Goal: Information Seeking & Learning: Learn about a topic

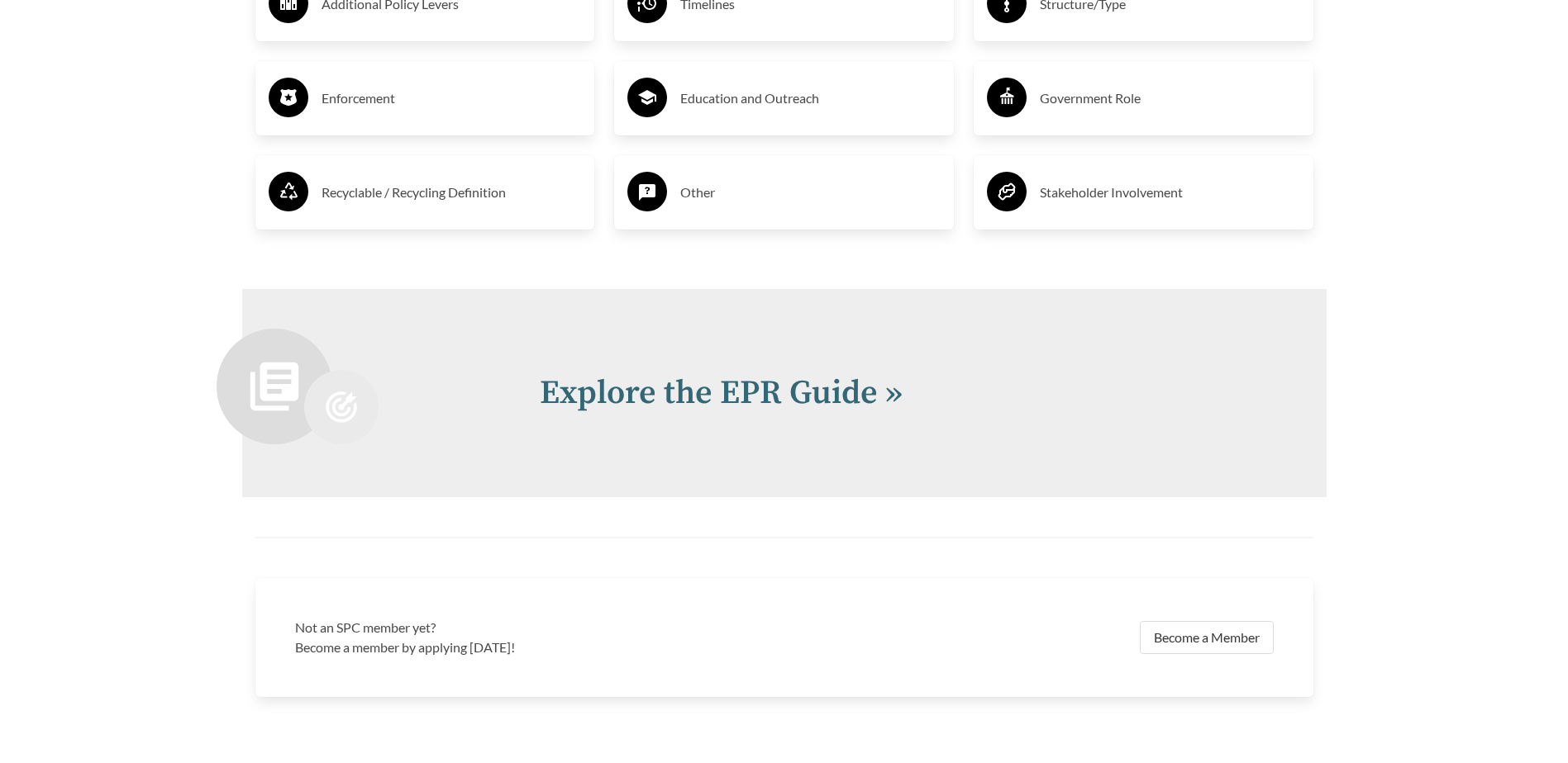
scroll to position [3634, 0]
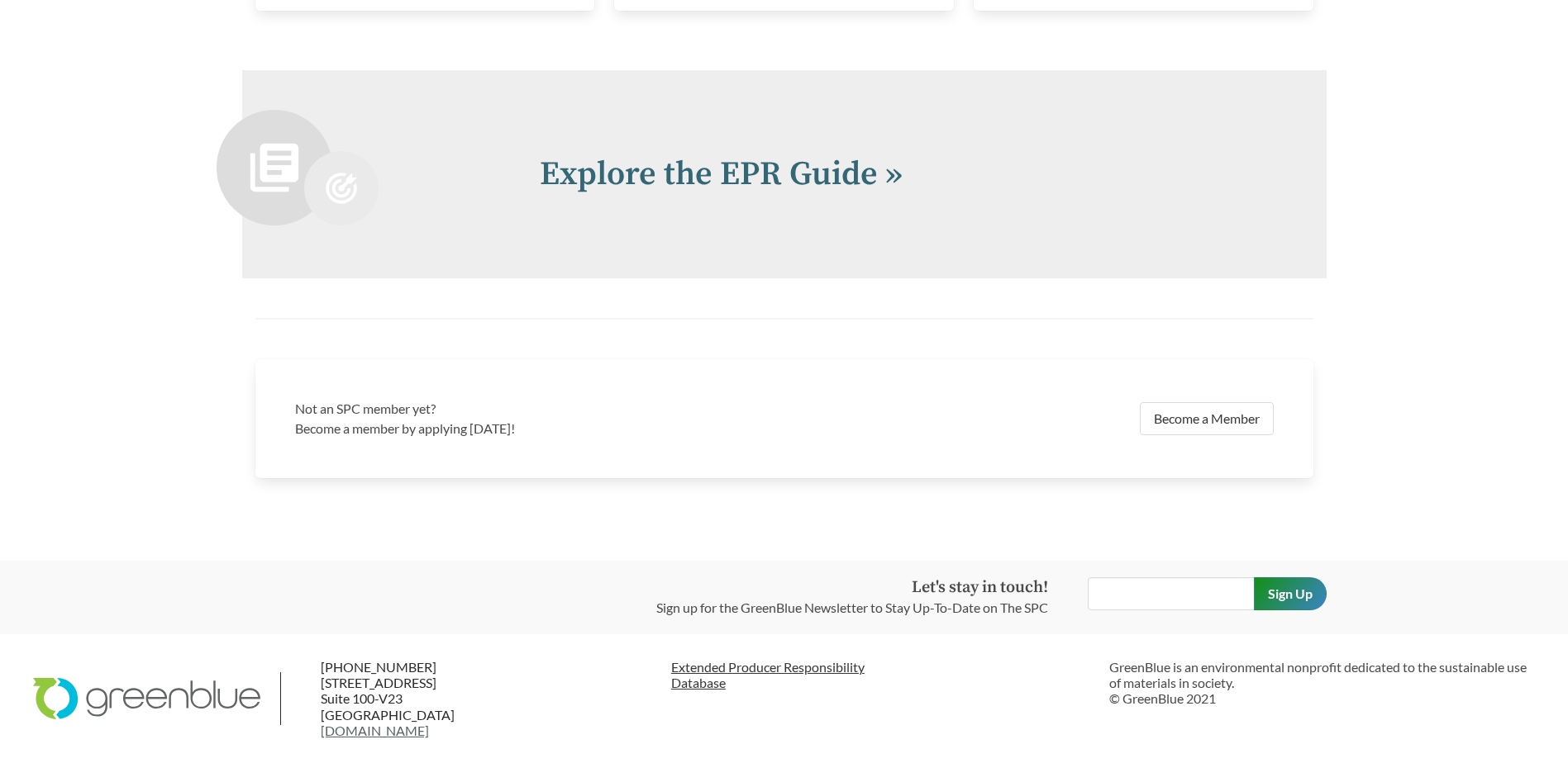
click at [708, 688] on link "Extended Producer Responsibility Database" at bounding box center [885, 675] width 426 height 31
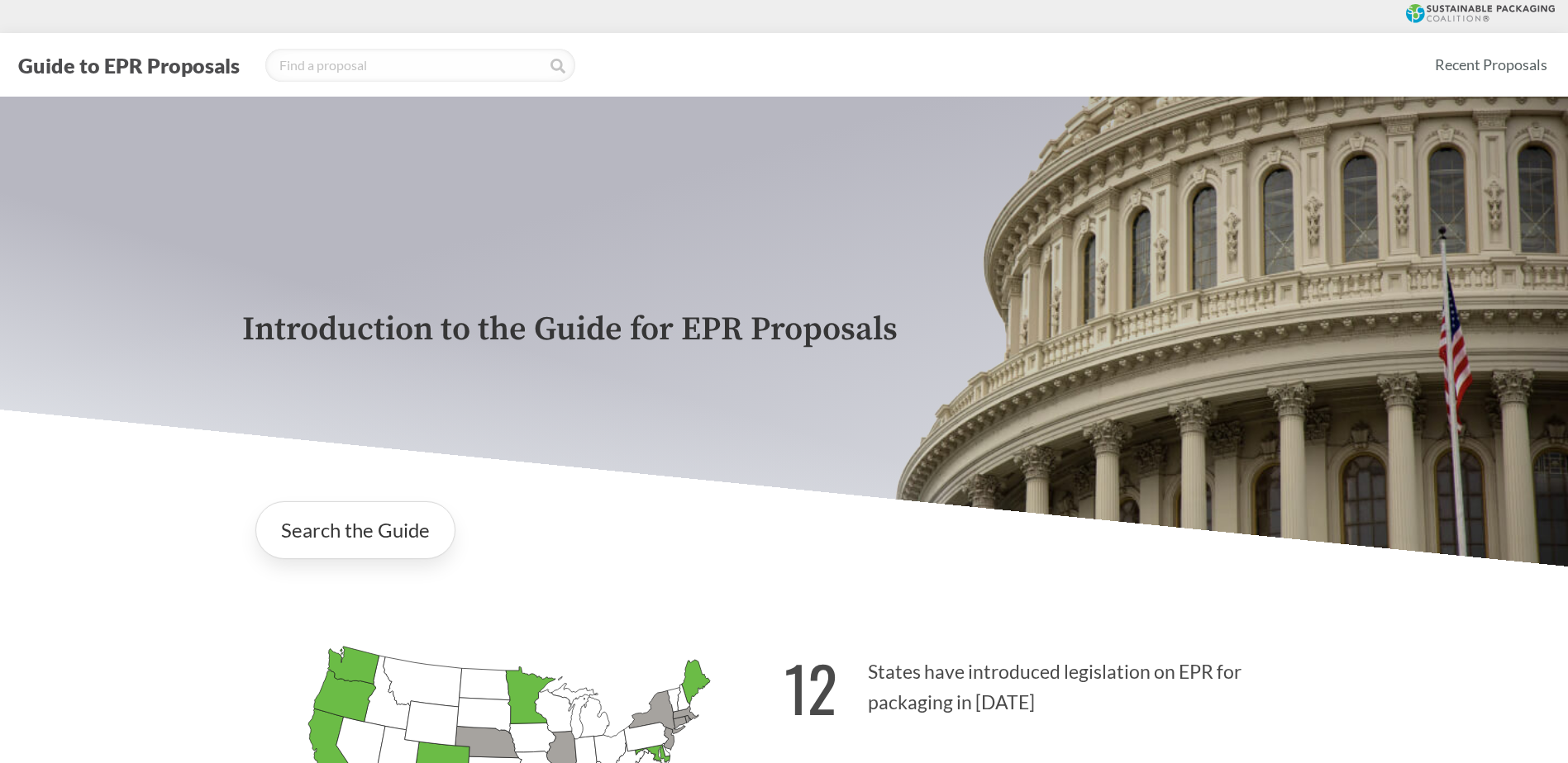
click at [1453, 14] on icon at bounding box center [1481, 13] width 149 height 19
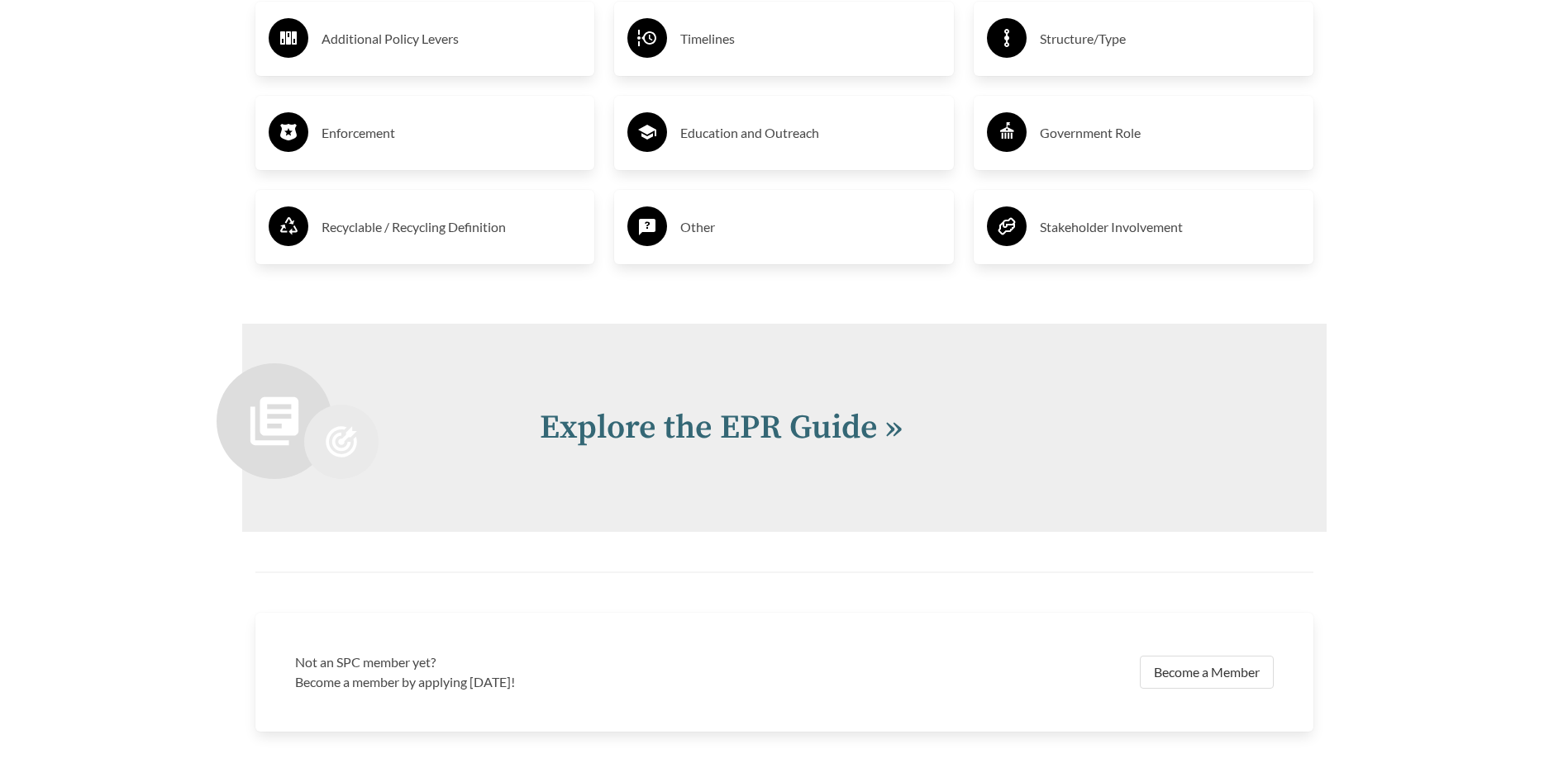
scroll to position [3634, 0]
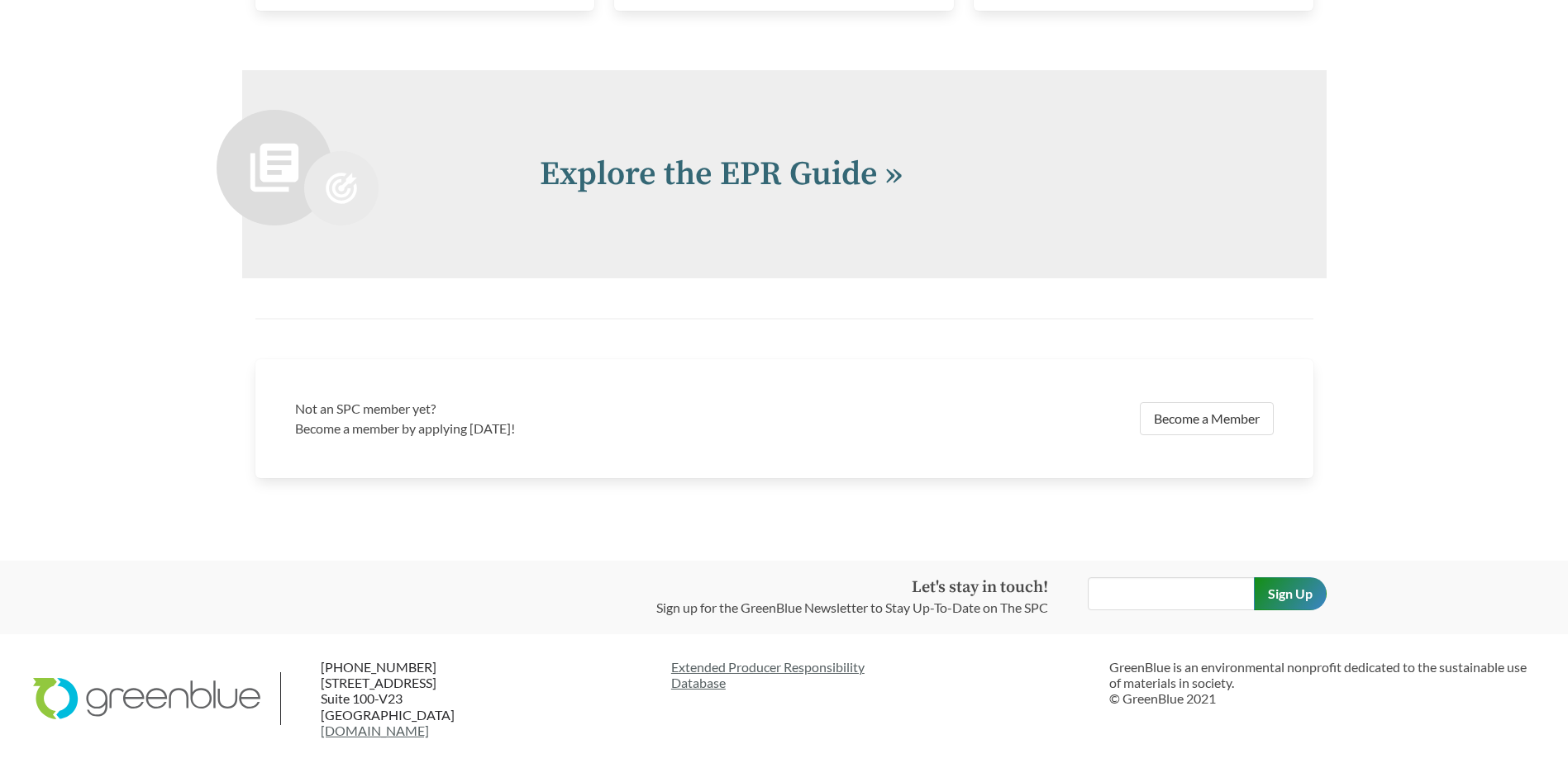
click at [90, 698] on icon at bounding box center [147, 699] width 228 height 53
